Goal: Transaction & Acquisition: Purchase product/service

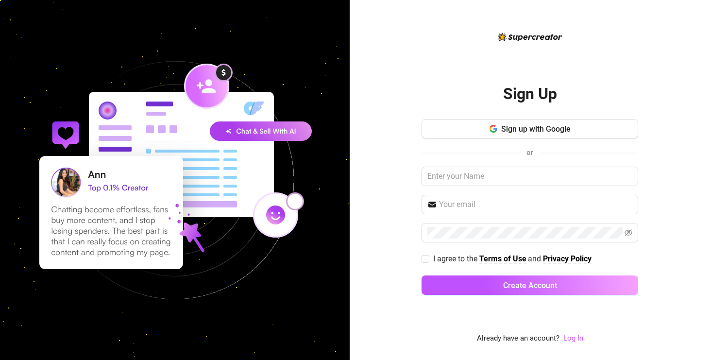
click at [572, 339] on link "Log In" at bounding box center [573, 338] width 20 height 9
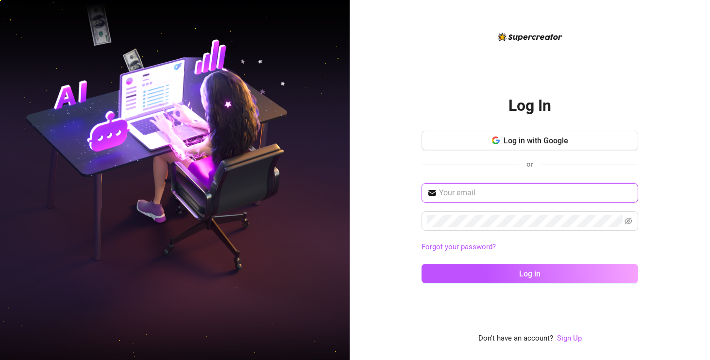
type input "[EMAIL_ADDRESS][DOMAIN_NAME]"
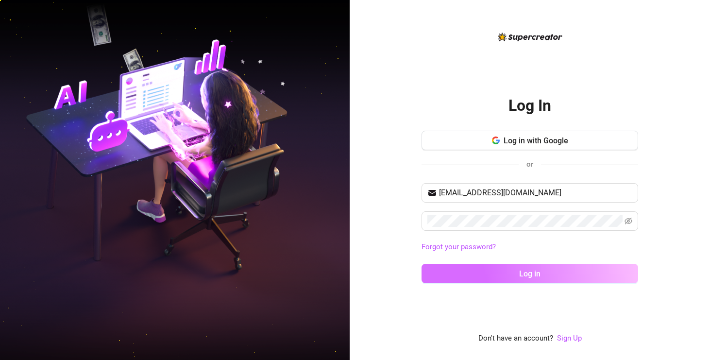
click at [483, 267] on button "Log in" at bounding box center [530, 273] width 217 height 19
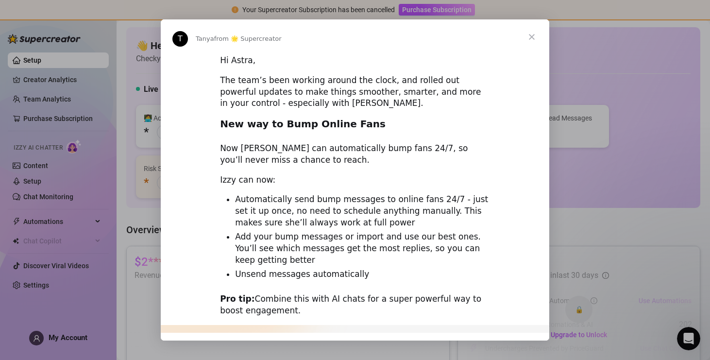
click at [533, 35] on span "Close" at bounding box center [531, 36] width 35 height 35
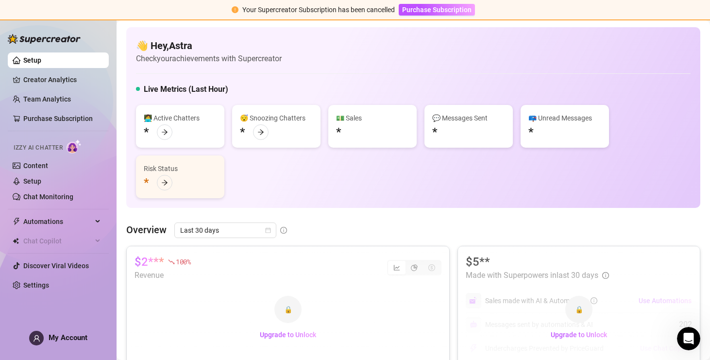
scroll to position [56, 0]
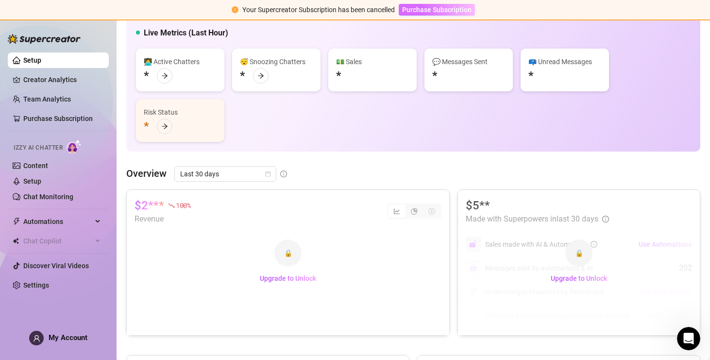
click at [429, 10] on span "Purchase Subscription" at bounding box center [436, 10] width 69 height 8
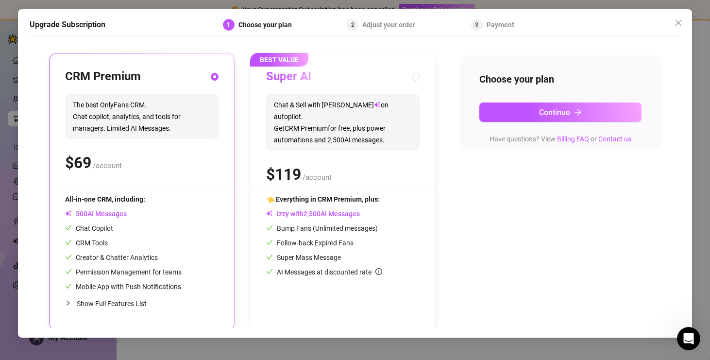
scroll to position [90, 0]
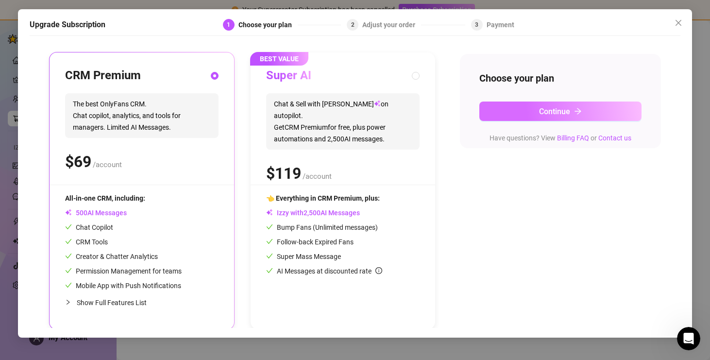
click at [544, 106] on button "Continue" at bounding box center [560, 111] width 163 height 19
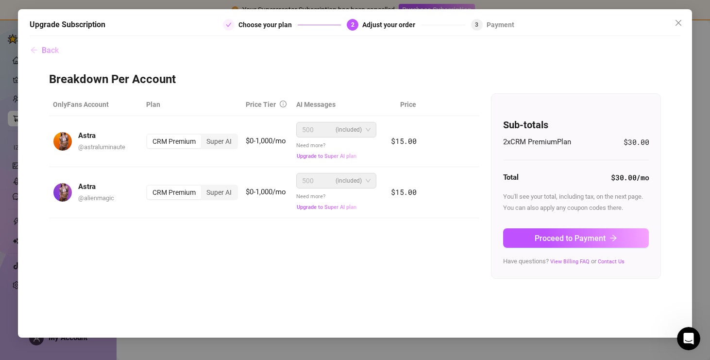
click at [51, 46] on span "Back" at bounding box center [50, 50] width 17 height 9
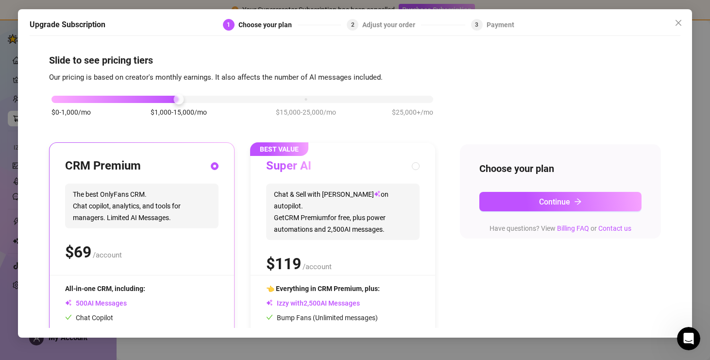
scroll to position [92, 0]
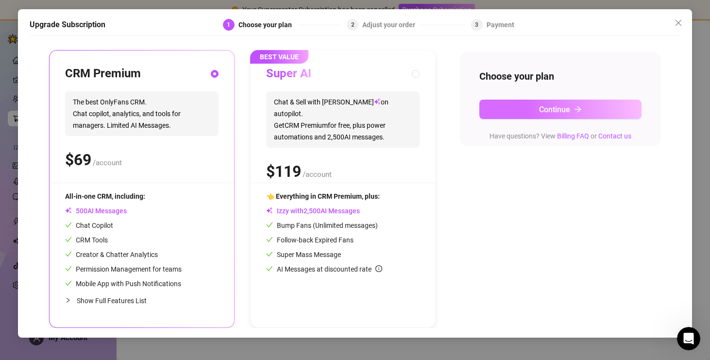
click at [548, 108] on span "Continue" at bounding box center [554, 109] width 31 height 9
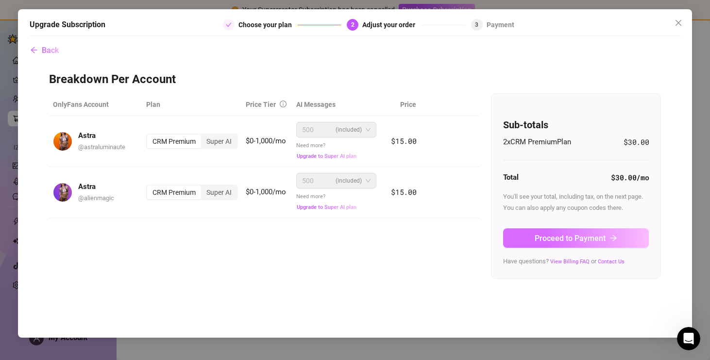
click at [546, 235] on span "Proceed to Payment" at bounding box center [570, 238] width 71 height 9
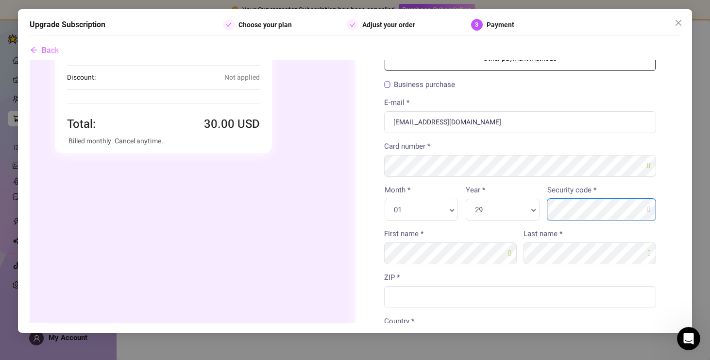
scroll to position [119, 0]
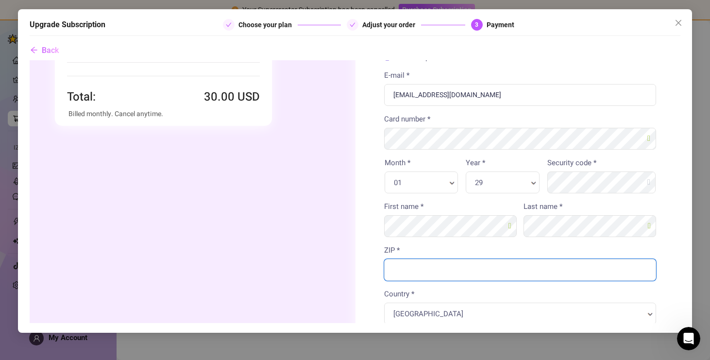
click at [537, 266] on input "ZIP *" at bounding box center [520, 269] width 272 height 22
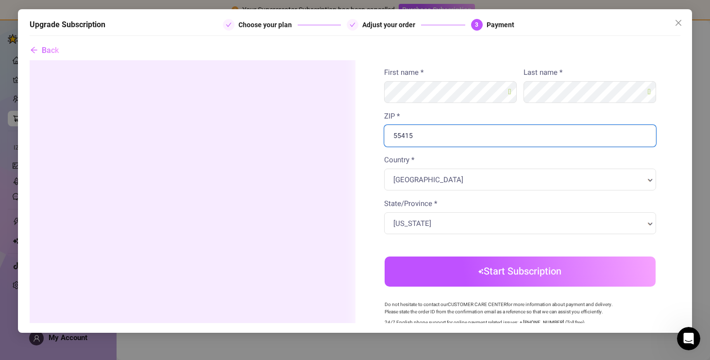
scroll to position [254, 0]
type input "55415"
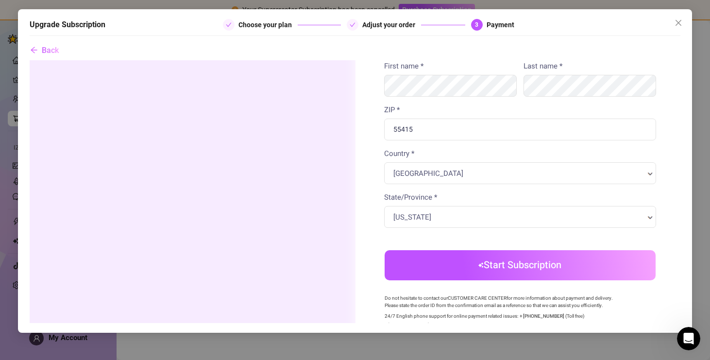
scroll to position [260, 0]
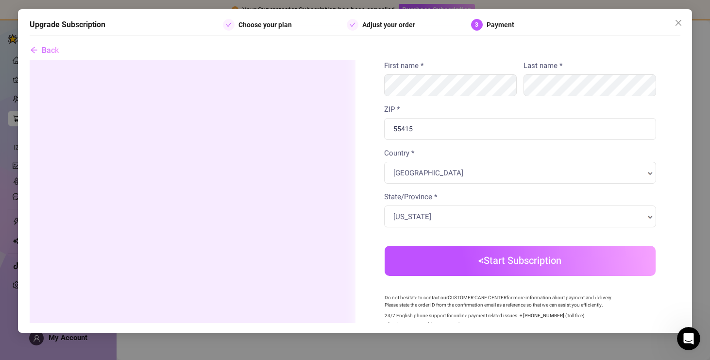
click at [481, 262] on img "submit" at bounding box center [480, 260] width 5 height 6
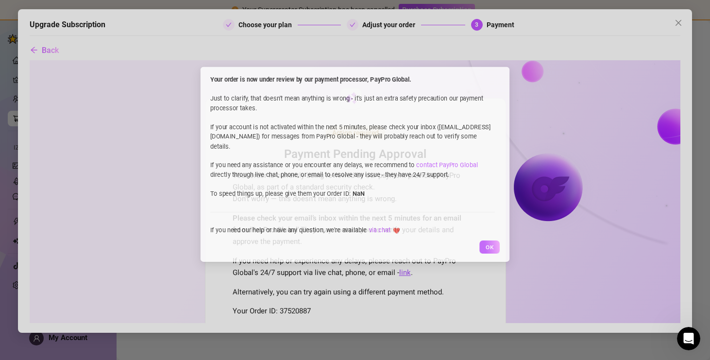
scroll to position [0, 0]
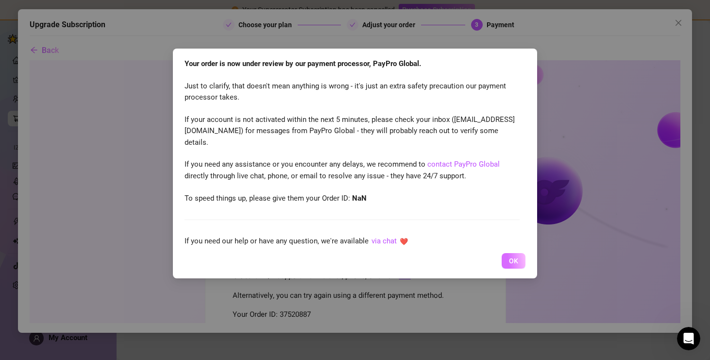
click at [511, 260] on span "OK" at bounding box center [513, 261] width 9 height 8
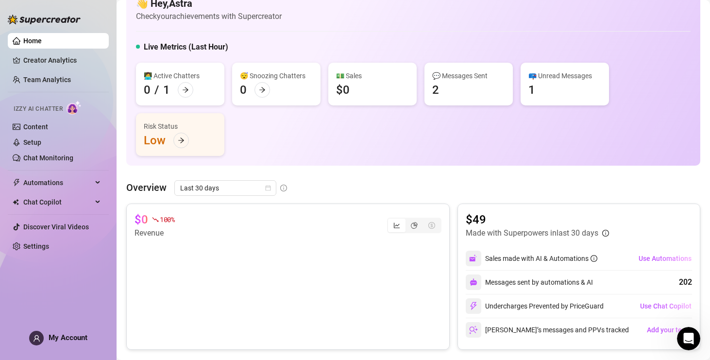
scroll to position [15, 0]
